Goal: Information Seeking & Learning: Learn about a topic

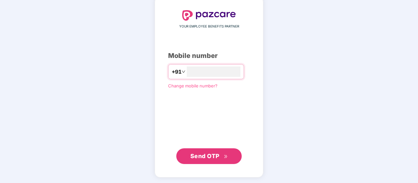
type input "**********"
click at [220, 155] on span "Send OTP" at bounding box center [209, 156] width 38 height 9
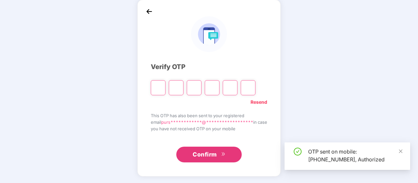
scroll to position [30, 0]
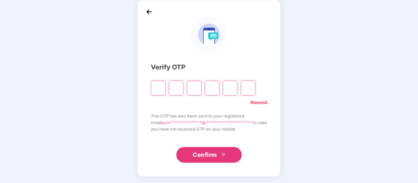
type input "*"
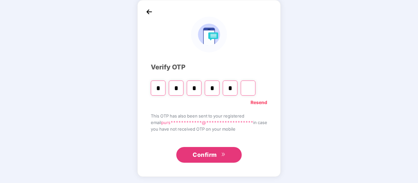
type input "*"
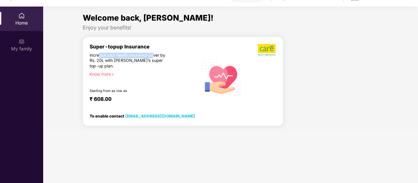
drag, startPoint x: 99, startPoint y: 56, endPoint x: 154, endPoint y: 54, distance: 55.0
click at [154, 54] on div "Increase your health insurance cover by Rs. 20L with [PERSON_NAME]’s super top-…" at bounding box center [130, 61] width 81 height 16
click at [143, 62] on div "Increase your health insurance cover by Rs. 20L with [PERSON_NAME]’s super top-…" at bounding box center [130, 61] width 81 height 16
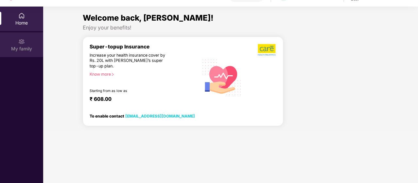
click at [20, 47] on div "My family" at bounding box center [21, 48] width 43 height 7
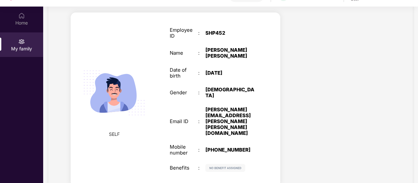
scroll to position [37, 0]
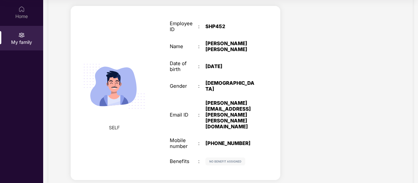
click at [216, 157] on img at bounding box center [225, 161] width 40 height 8
click at [113, 124] on span "SELF" at bounding box center [114, 127] width 11 height 7
click at [124, 87] on img at bounding box center [114, 86] width 76 height 76
click at [204, 112] on div ":" at bounding box center [201, 115] width 7 height 6
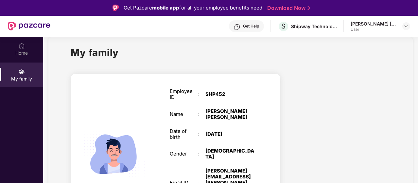
scroll to position [0, 0]
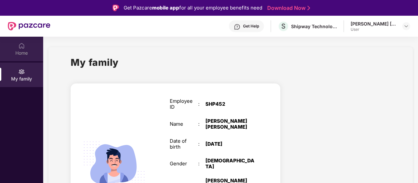
click at [30, 52] on div "Home" at bounding box center [21, 53] width 43 height 7
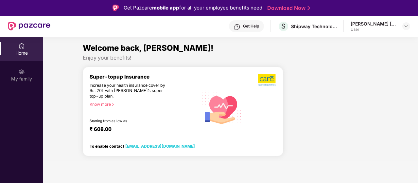
click at [102, 104] on div "Know more" at bounding box center [142, 104] width 105 height 5
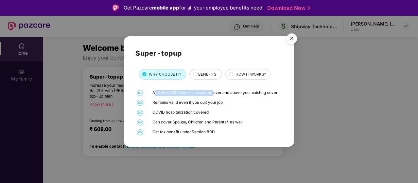
drag, startPoint x: 155, startPoint y: 93, endPoint x: 214, endPoint y: 93, distance: 58.5
click at [214, 93] on div "Additional ₹20 lakhs sum insured over and above your existing cover" at bounding box center [216, 93] width 129 height 6
drag, startPoint x: 162, startPoint y: 101, endPoint x: 200, endPoint y: 104, distance: 38.3
click at [200, 104] on div "Remains valid even if you quit your job" at bounding box center [216, 103] width 129 height 6
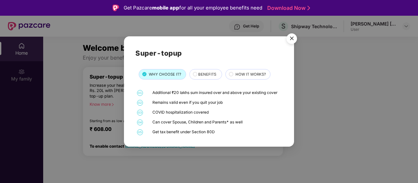
click at [192, 110] on div "COVID hospitalization covered" at bounding box center [216, 113] width 129 height 6
click at [172, 115] on div "COVID hospitalization covered" at bounding box center [216, 113] width 129 height 6
click at [195, 70] on div "BENEFITS" at bounding box center [205, 74] width 33 height 10
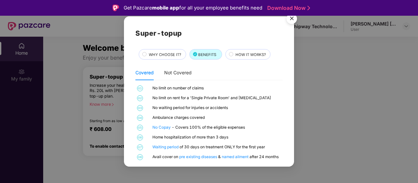
click at [236, 56] on span "HOW IT WORKS?" at bounding box center [250, 55] width 30 height 6
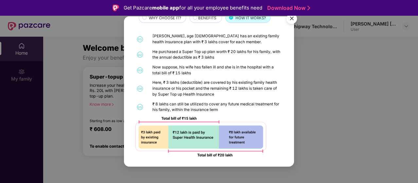
scroll to position [38, 0]
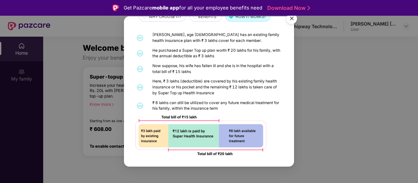
click at [290, 21] on img "Close" at bounding box center [292, 19] width 18 height 18
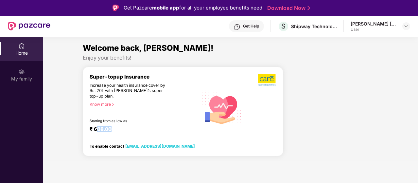
drag, startPoint x: 96, startPoint y: 129, endPoint x: 121, endPoint y: 130, distance: 24.5
click at [121, 130] on div "₹ 608.00" at bounding box center [141, 130] width 102 height 8
click at [121, 124] on div "Super-topup Insurance Increase your health insurance cover by Rs. 20L with [PER…" at bounding box center [144, 107] width 109 height 67
click at [98, 123] on div "Starting from as low as" at bounding box center [130, 121] width 81 height 5
click at [372, 23] on div "[PERSON_NAME] [PERSON_NAME]" at bounding box center [374, 24] width 46 height 6
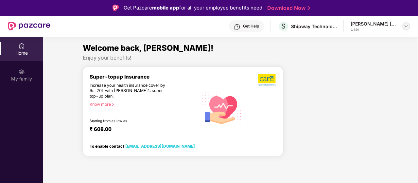
click at [406, 28] on img at bounding box center [406, 26] width 5 height 5
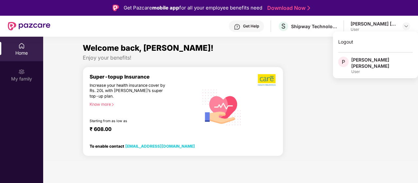
click at [370, 69] on div "User" at bounding box center [381, 71] width 61 height 5
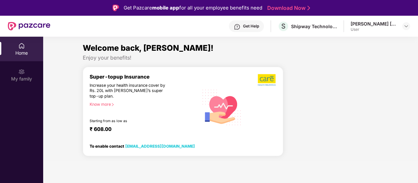
click at [361, 61] on div "Welcome back, [PERSON_NAME]! Enjoy your benefits! Super-topup Insurance Increas…" at bounding box center [231, 101] width 380 height 119
click at [28, 74] on div "My family" at bounding box center [21, 74] width 43 height 25
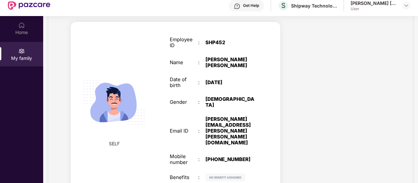
scroll to position [37, 0]
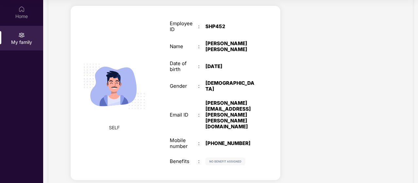
click at [220, 157] on img at bounding box center [225, 161] width 40 height 8
click at [307, 117] on div at bounding box center [340, 94] width 110 height 188
